Goal: Transaction & Acquisition: Purchase product/service

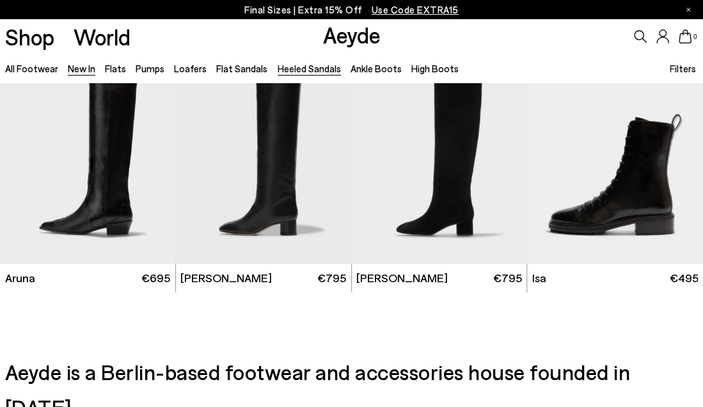
scroll to position [1357, 0]
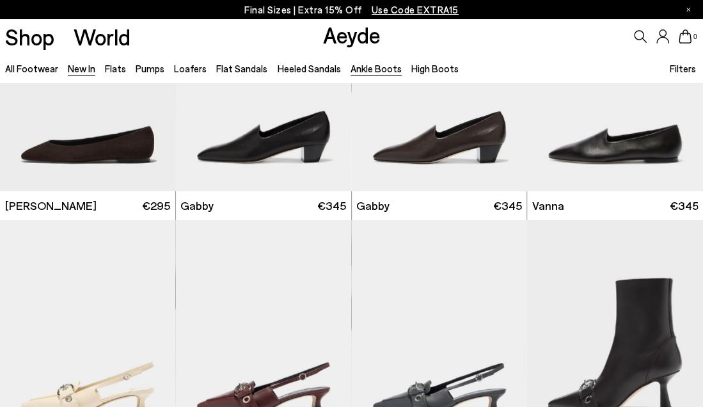
click at [356, 66] on link "Ankle Boots" at bounding box center [375, 69] width 51 height 12
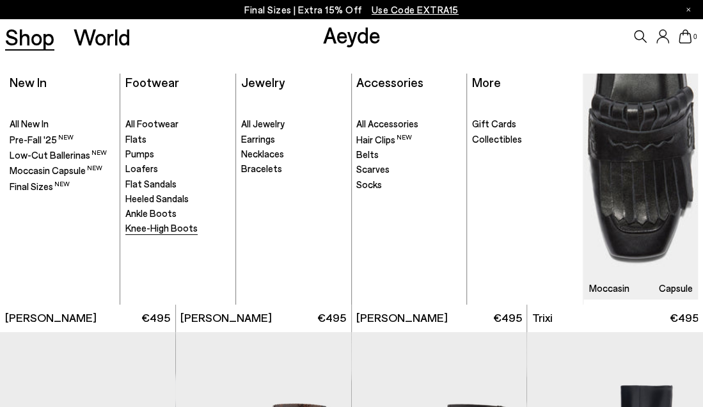
click at [165, 230] on span "Knee-High Boots" at bounding box center [161, 228] width 72 height 12
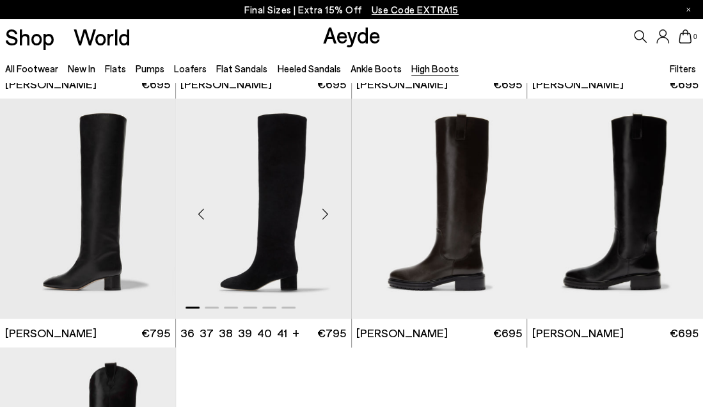
scroll to position [231, 0]
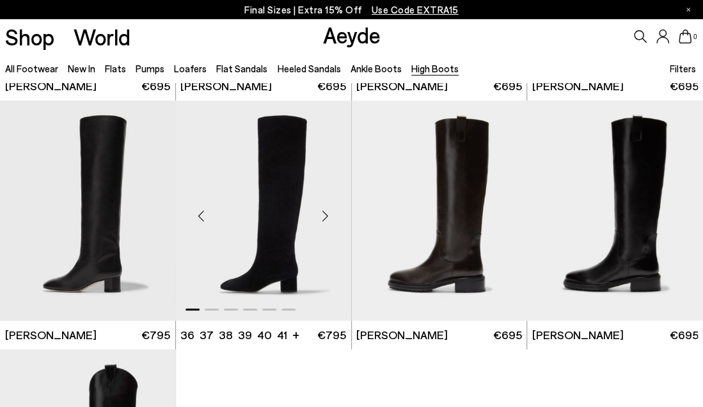
click at [266, 247] on img "1 / 6" at bounding box center [263, 210] width 175 height 221
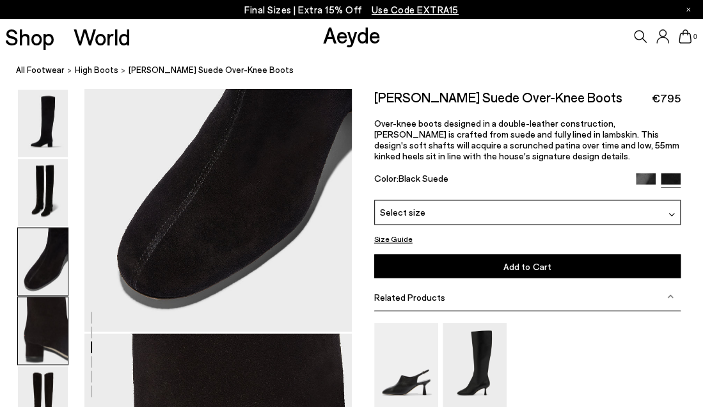
scroll to position [790, 0]
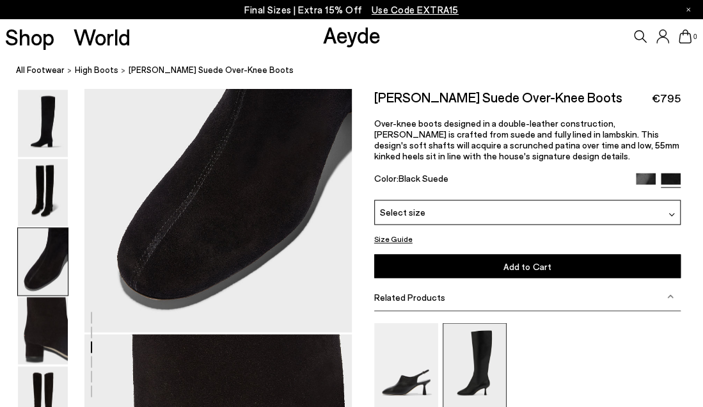
click at [453, 374] on img at bounding box center [474, 364] width 64 height 85
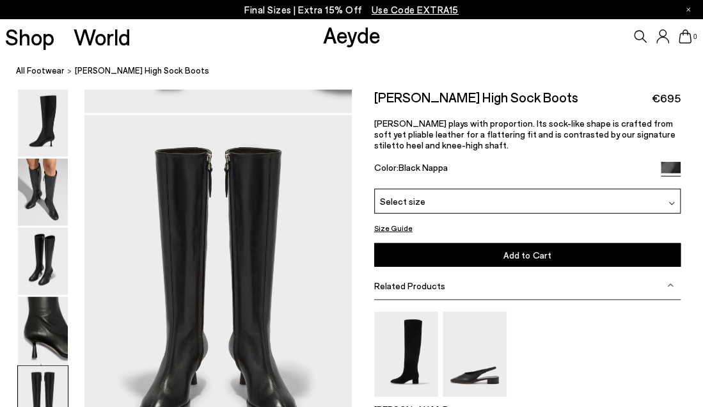
scroll to position [1405, 0]
